Goal: Transaction & Acquisition: Purchase product/service

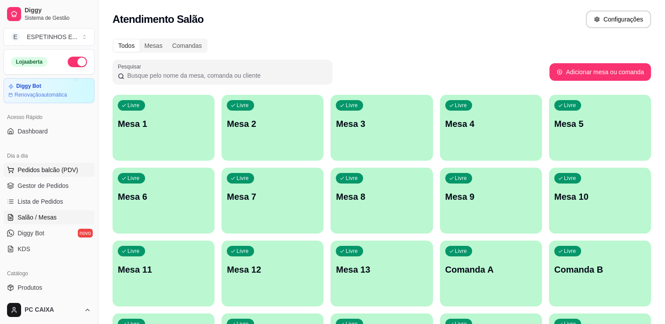
click at [47, 171] on span "Pedidos balcão (PDV)" at bounding box center [48, 170] width 61 height 9
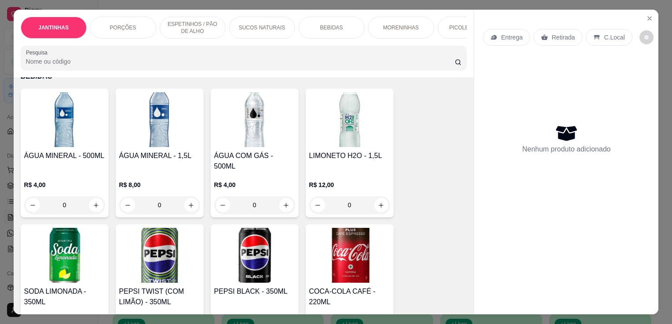
scroll to position [897, 0]
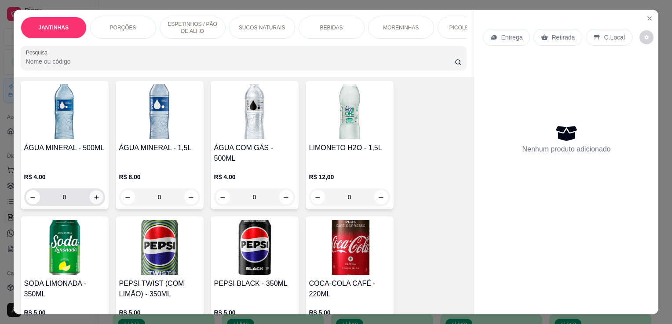
click at [93, 194] on icon "increase-product-quantity" at bounding box center [96, 197] width 7 height 7
type input "1"
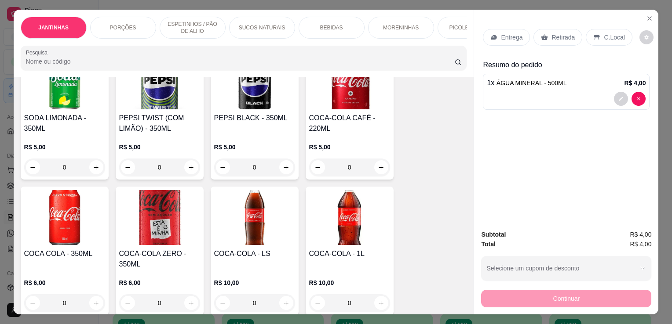
scroll to position [1072, 0]
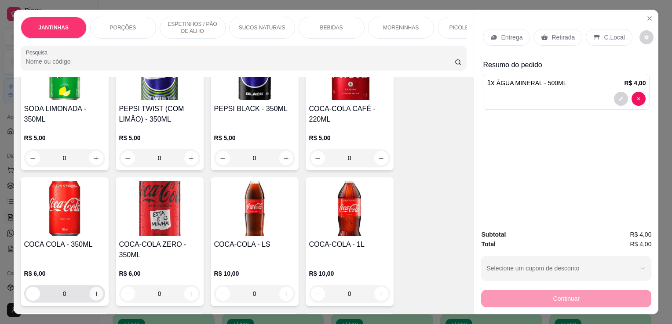
click at [94, 291] on icon "increase-product-quantity" at bounding box center [96, 294] width 7 height 7
type input "1"
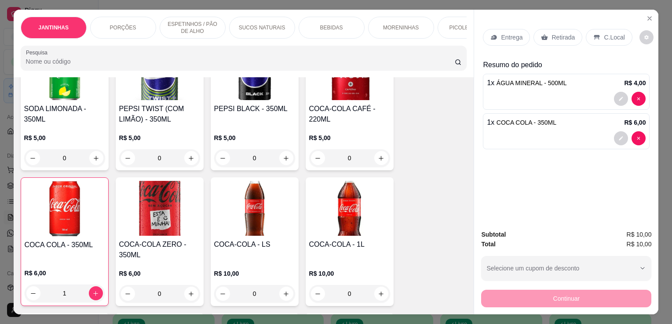
click at [551, 36] on p "Retirada" at bounding box center [562, 37] width 23 height 9
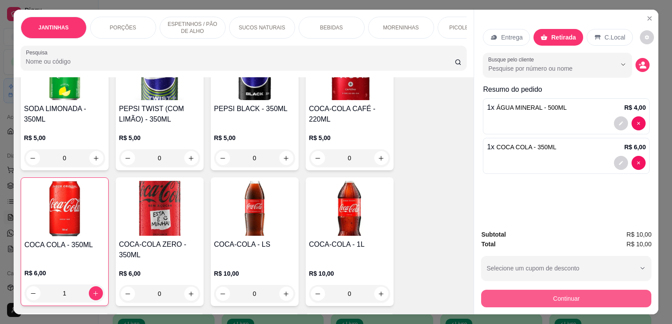
click at [561, 296] on button "Continuar" at bounding box center [566, 299] width 170 height 18
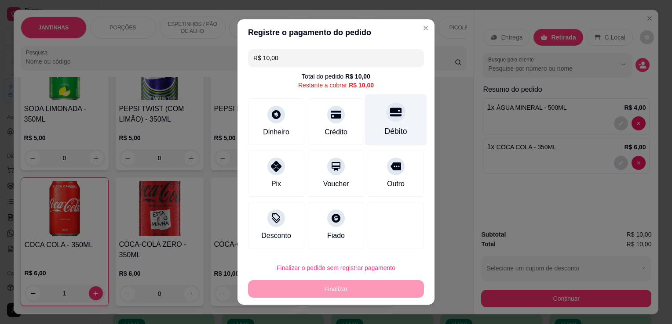
click at [403, 127] on div "Débito" at bounding box center [396, 119] width 62 height 51
type input "R$ 0,00"
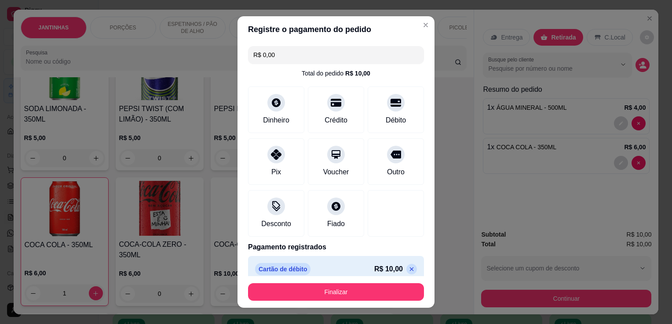
scroll to position [9, 0]
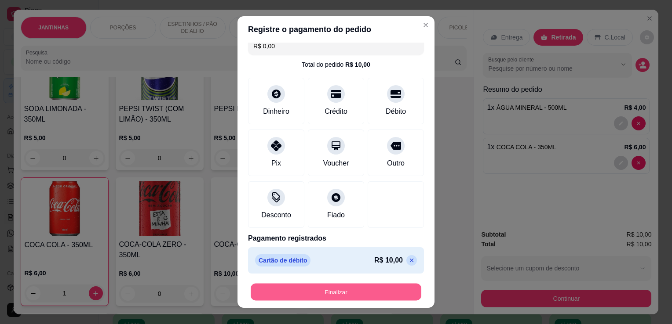
click at [352, 291] on button "Finalizar" at bounding box center [336, 292] width 171 height 17
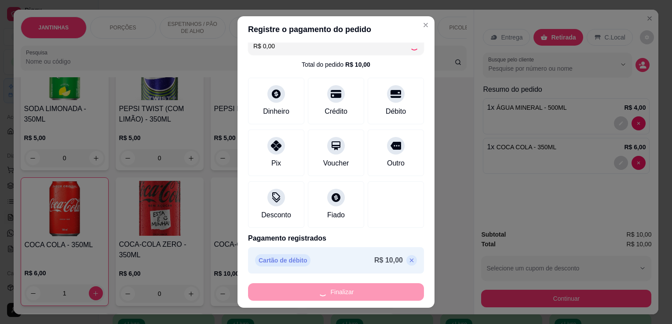
type input "0"
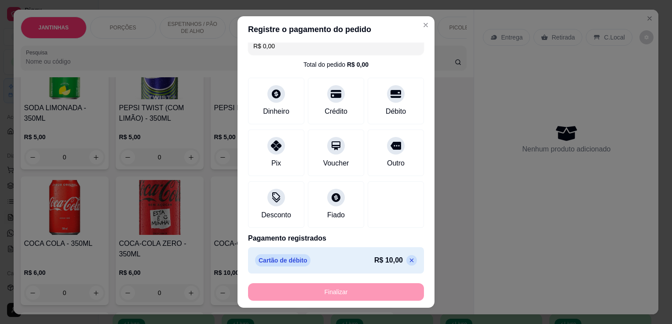
type input "-R$ 10,00"
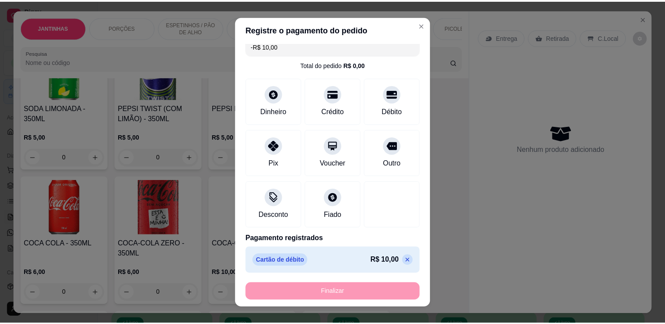
scroll to position [1071, 0]
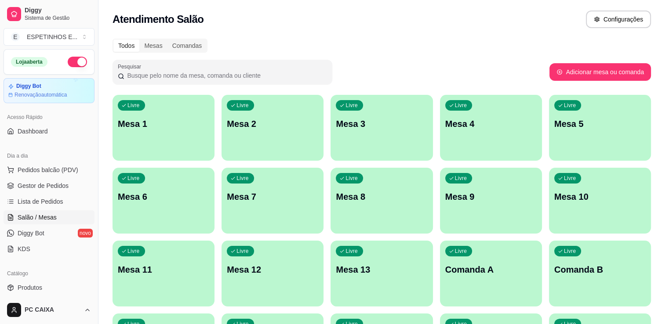
click at [368, 39] on div "Todos Mesas Comandas" at bounding box center [382, 46] width 538 height 14
